Goal: Find specific page/section: Find specific page/section

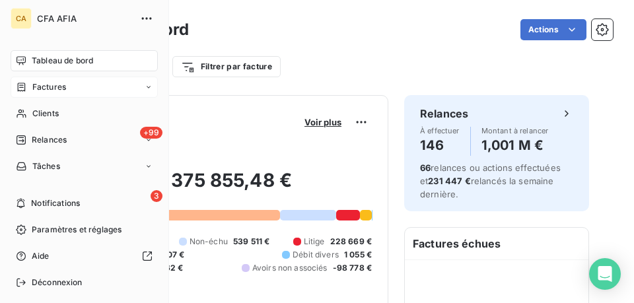
click at [54, 87] on span "Factures" at bounding box center [49, 87] width 34 height 12
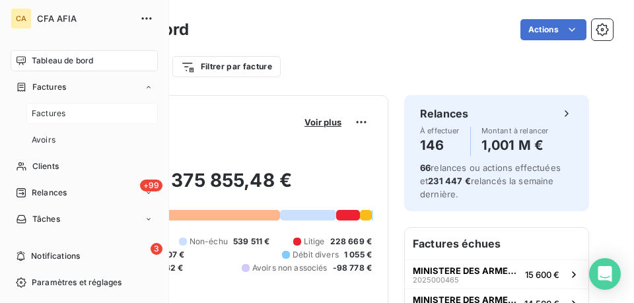
click at [58, 112] on span "Factures" at bounding box center [49, 114] width 34 height 12
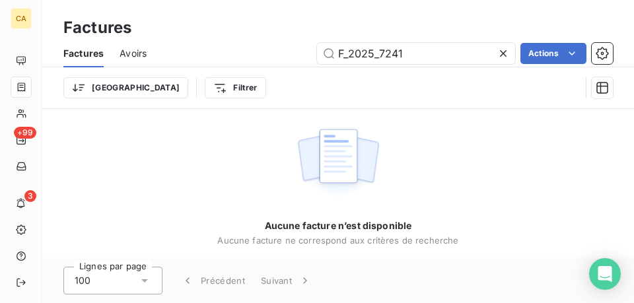
drag, startPoint x: 380, startPoint y: 51, endPoint x: 174, endPoint y: 46, distance: 206.0
click at [173, 46] on div "F_2025_7241 Actions" at bounding box center [387, 53] width 450 height 21
type input "F_2025_9669"
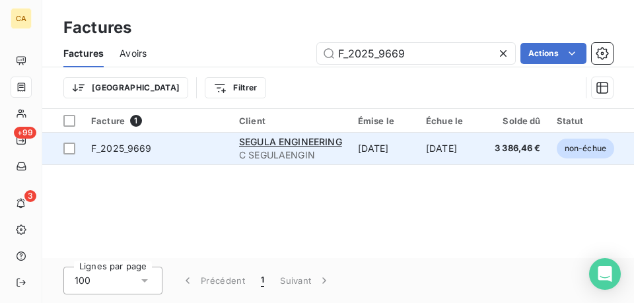
click at [197, 151] on span "F_2025_9669" at bounding box center [157, 148] width 132 height 13
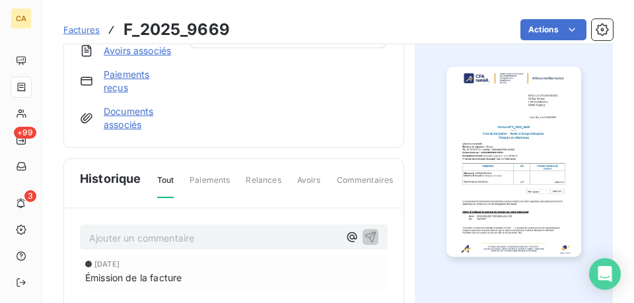
scroll to position [232, 0]
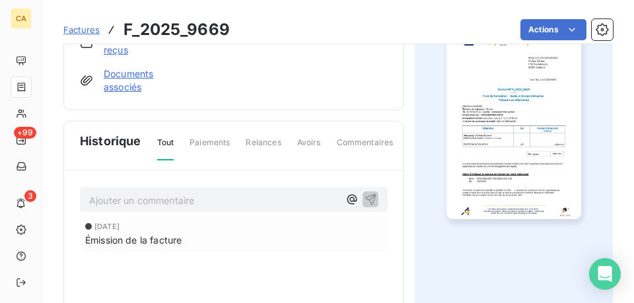
click at [131, 209] on p "Ajouter un commentaire ﻿" at bounding box center [213, 200] width 249 height 17
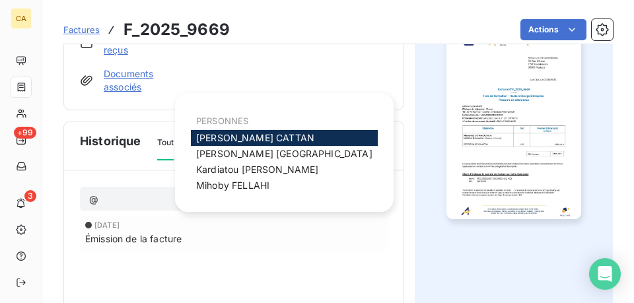
click at [278, 137] on div "[PERSON_NAME]" at bounding box center [284, 138] width 187 height 16
drag, startPoint x: 269, startPoint y: 139, endPoint x: 281, endPoint y: 144, distance: 13.4
click at [269, 140] on div "[PERSON_NAME]" at bounding box center [284, 138] width 187 height 16
click at [290, 141] on div "[PERSON_NAME]" at bounding box center [284, 138] width 187 height 16
click at [267, 140] on div "[PERSON_NAME]" at bounding box center [284, 138] width 187 height 16
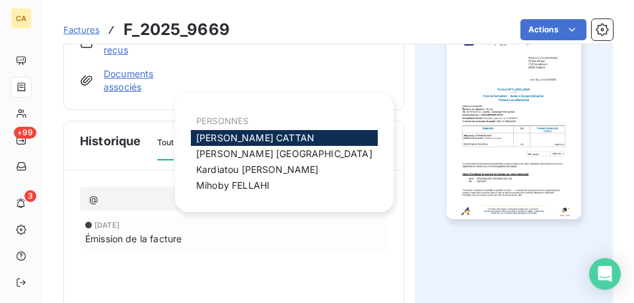
click at [244, 136] on span "[PERSON_NAME]" at bounding box center [255, 137] width 118 height 11
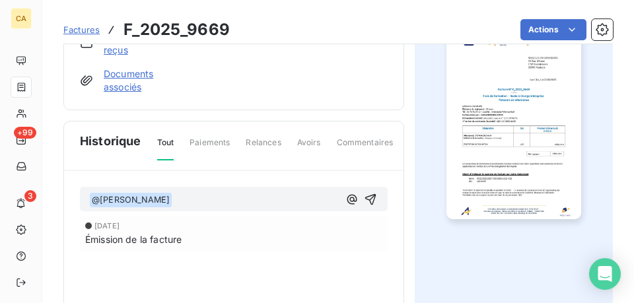
click at [187, 208] on p "﻿ @ [PERSON_NAME] ﻿ ﻿" at bounding box center [213, 200] width 249 height 16
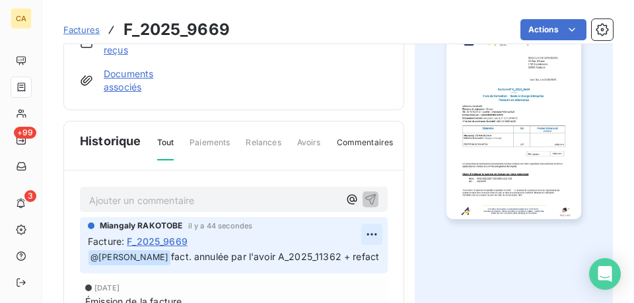
click at [372, 247] on html "CA +99 3 Factures F_2025_9669 Actions SEGULA ENGINEERING C SEGULAENGIN Montant …" at bounding box center [317, 151] width 634 height 303
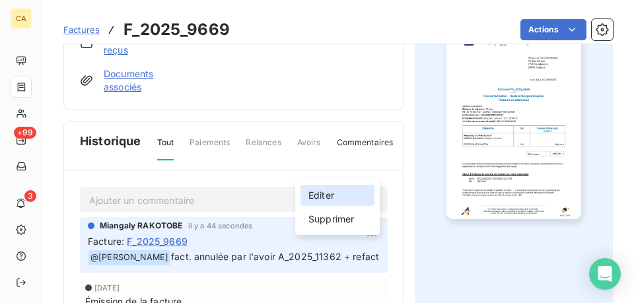
click at [337, 195] on div "Editer" at bounding box center [337, 195] width 74 height 21
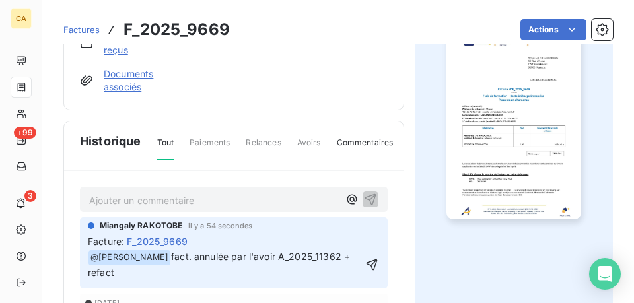
click at [130, 281] on p "﻿ @ [PERSON_NAME] ﻿ fact. annulée par l'avoir A_2025_11362 + refact" at bounding box center [225, 264] width 274 height 31
click at [367, 271] on icon "button" at bounding box center [372, 264] width 13 height 13
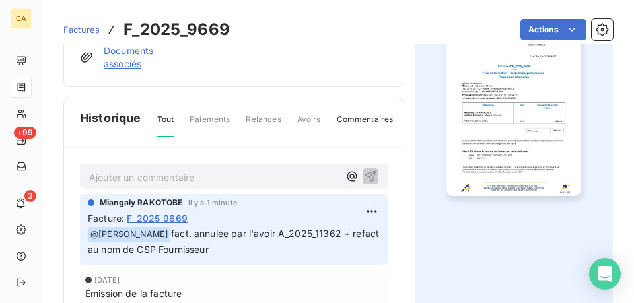
scroll to position [265, 0]
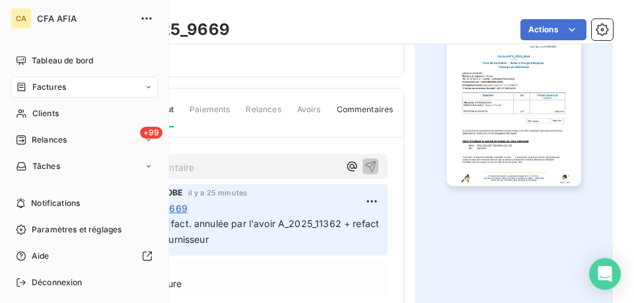
click at [87, 86] on div "Factures" at bounding box center [84, 87] width 147 height 21
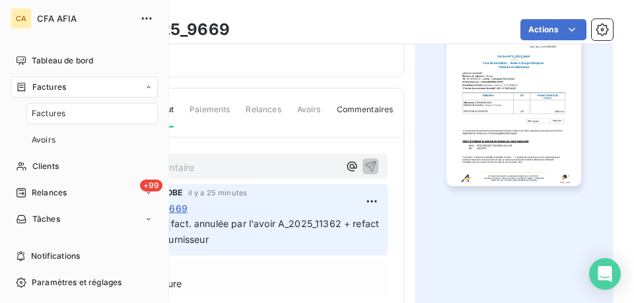
click at [68, 119] on div "Factures" at bounding box center [91, 113] width 131 height 21
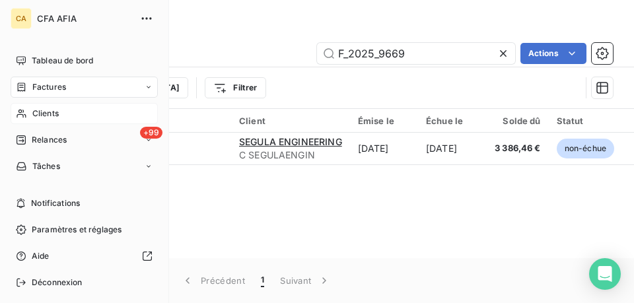
click at [44, 115] on span "Clients" at bounding box center [45, 114] width 26 height 12
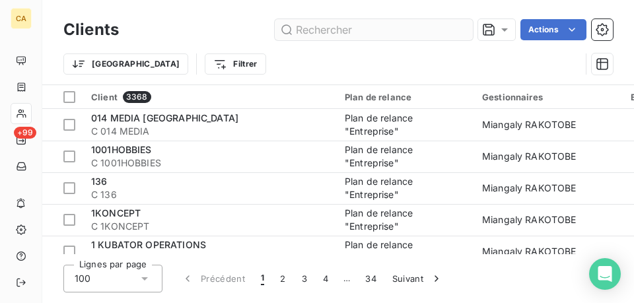
click at [335, 29] on input "text" at bounding box center [374, 29] width 198 height 21
click at [336, 29] on input "text" at bounding box center [374, 29] width 198 height 21
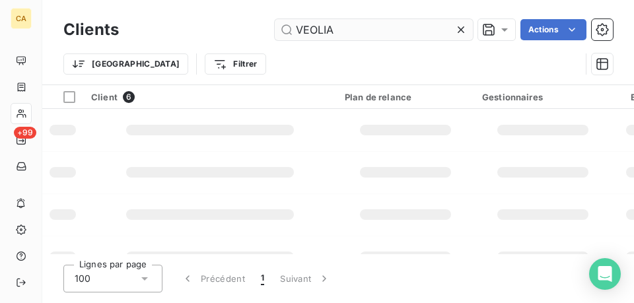
type input "VEOLIA"
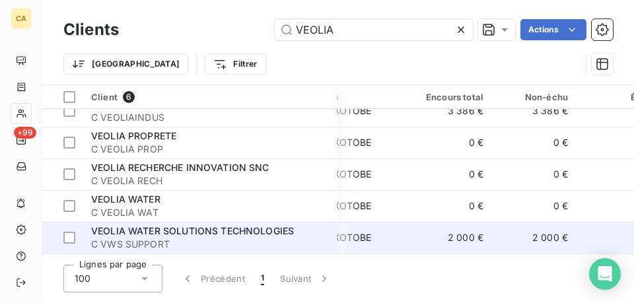
scroll to position [50, 206]
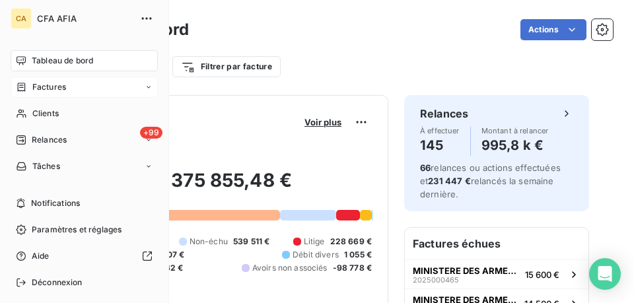
click at [38, 84] on span "Factures" at bounding box center [49, 87] width 34 height 12
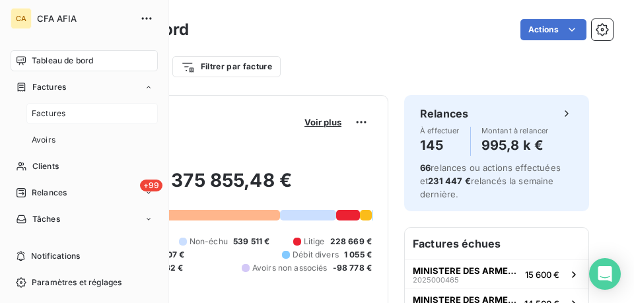
click at [59, 112] on span "Factures" at bounding box center [49, 114] width 34 height 12
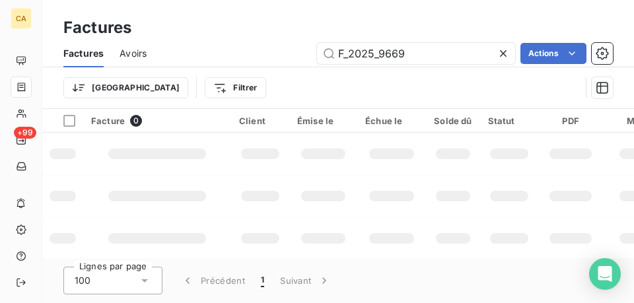
drag, startPoint x: 416, startPoint y: 50, endPoint x: 238, endPoint y: 39, distance: 178.6
click at [238, 39] on div "Factures Factures Avoirs F_2025_9669 Actions Trier Filtrer" at bounding box center [337, 54] width 591 height 109
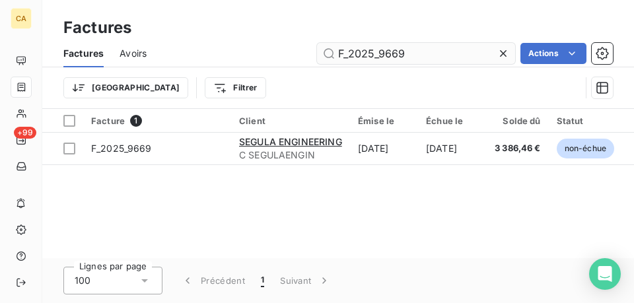
click at [398, 53] on input "F_2025_9669" at bounding box center [416, 53] width 198 height 21
drag, startPoint x: 421, startPoint y: 56, endPoint x: 347, endPoint y: 53, distance: 74.0
click at [347, 53] on input "F_2025_9669" at bounding box center [416, 53] width 198 height 21
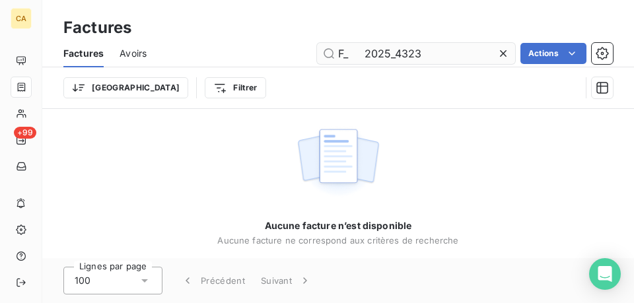
click at [361, 55] on input "F_ 2025_4323" at bounding box center [416, 53] width 198 height 21
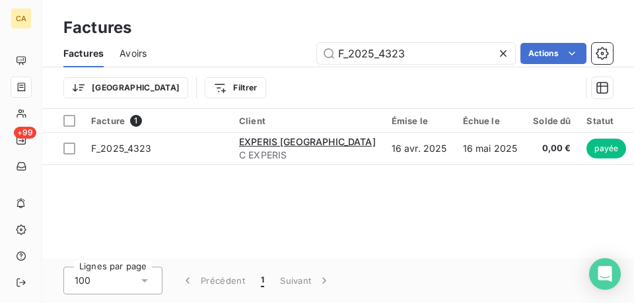
type input "F_2025_4323"
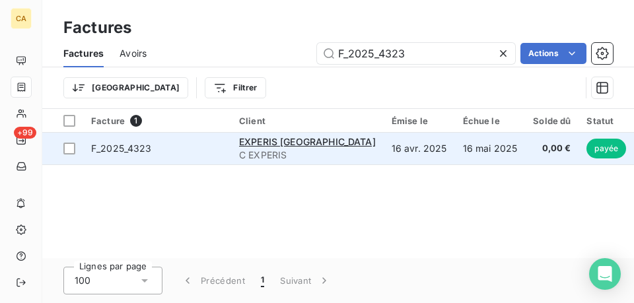
click at [215, 139] on td "F_2025_4323" at bounding box center [157, 149] width 148 height 32
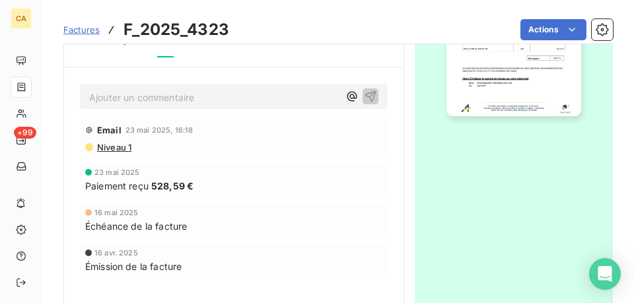
scroll to position [298, 0]
